Goal: Task Accomplishment & Management: Manage account settings

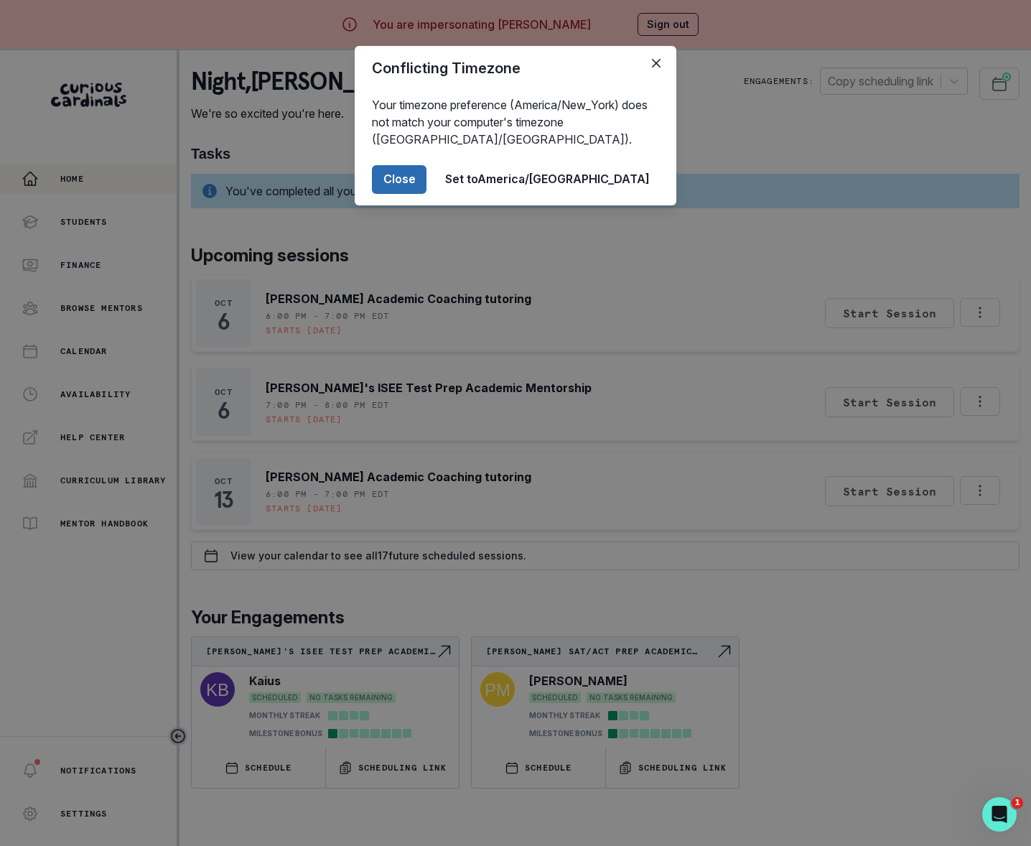
click at [427, 174] on button "Close" at bounding box center [399, 179] width 55 height 29
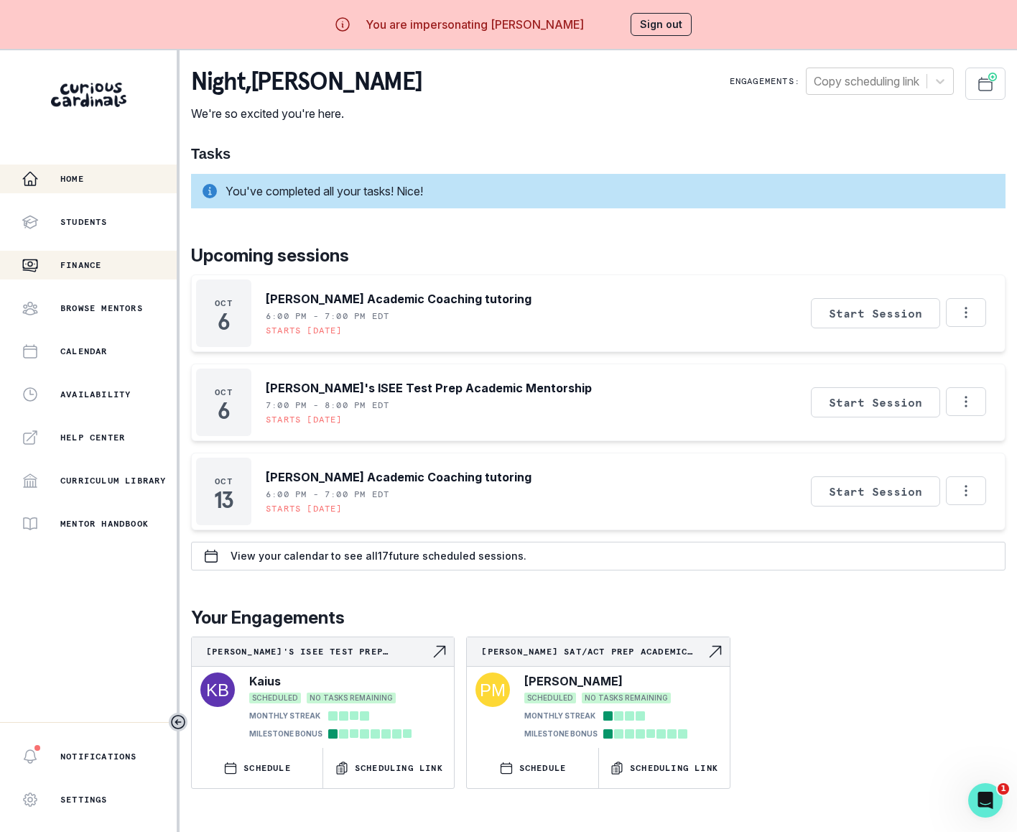
click at [85, 264] on p "Finance" at bounding box center [80, 264] width 41 height 11
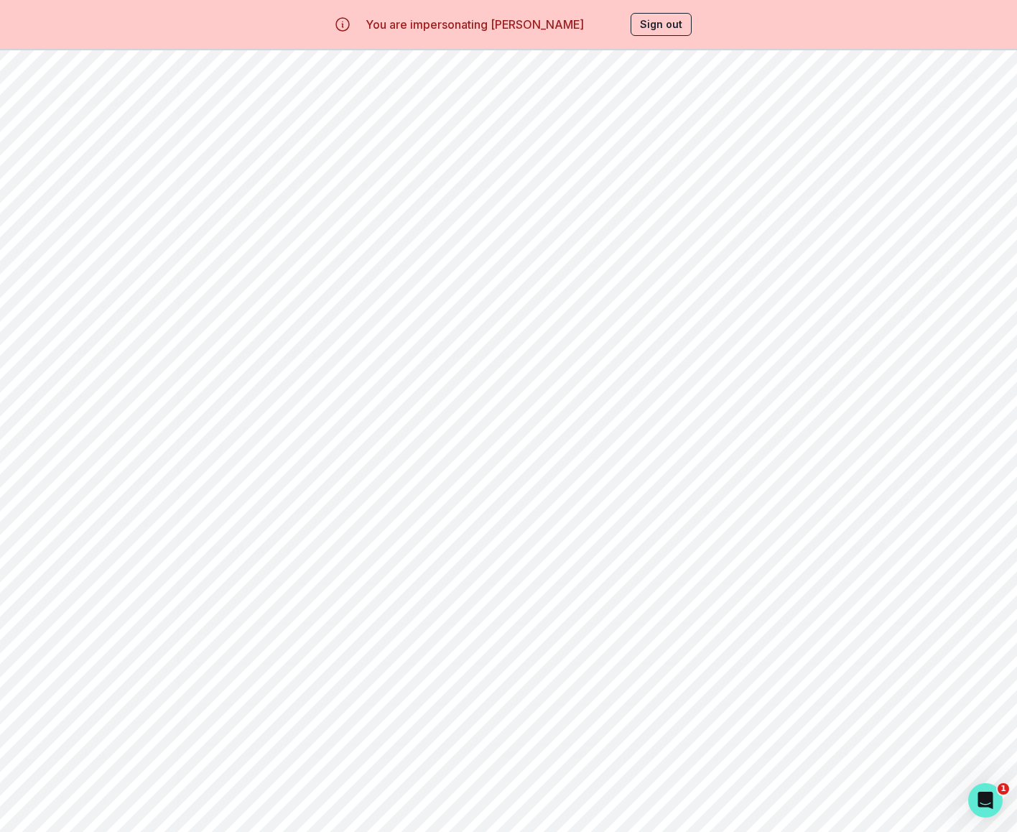
scroll to position [441, 0]
click at [908, 636] on icon at bounding box center [911, 637] width 14 height 14
click at [901, 676] on div "Sep" at bounding box center [894, 673] width 61 height 29
click at [662, 19] on button "Sign out" at bounding box center [661, 24] width 61 height 23
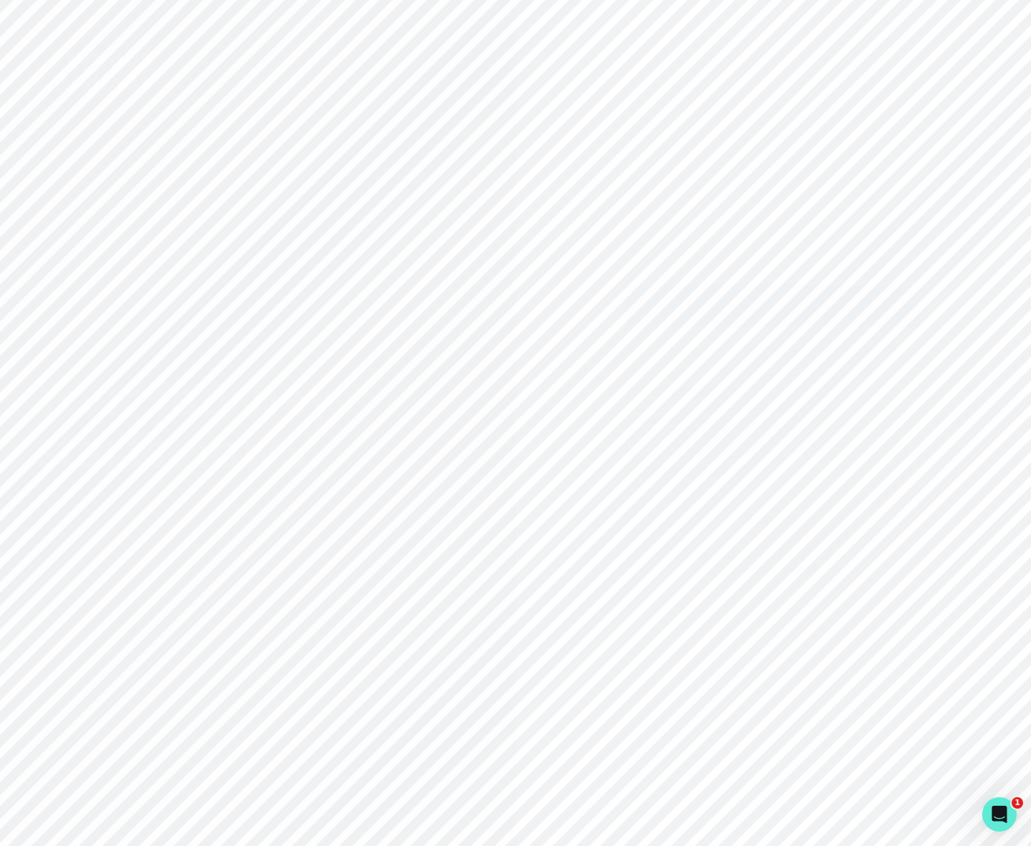
click at [737, 297] on p "Sign in with Google" at bounding box center [784, 305] width 104 height 17
